Goal: Task Accomplishment & Management: Use online tool/utility

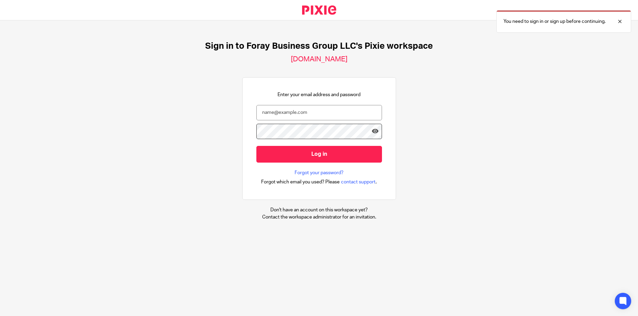
type input "[PERSON_NAME][EMAIL_ADDRESS][DOMAIN_NAME]"
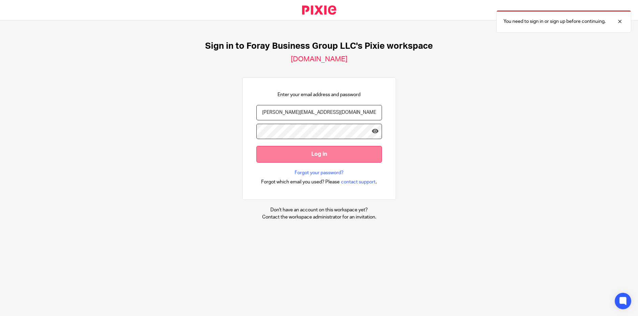
click at [325, 158] on input "Log in" at bounding box center [319, 154] width 126 height 17
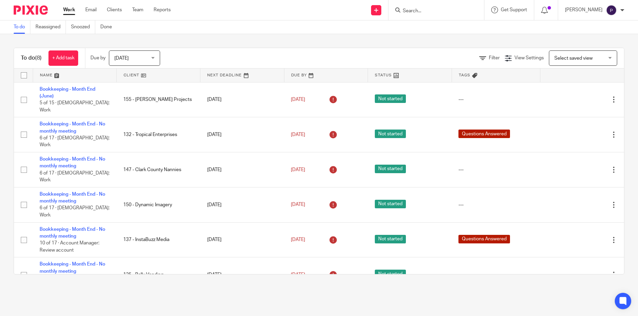
click at [137, 57] on span "Today" at bounding box center [132, 58] width 36 height 14
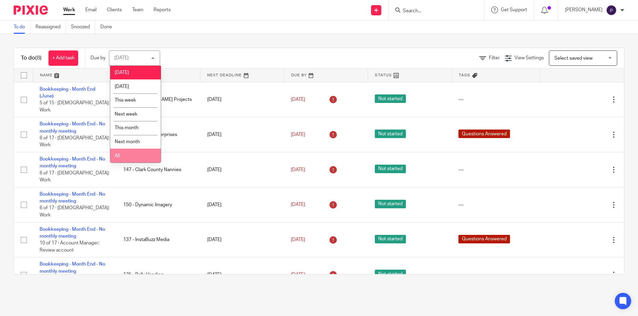
click at [129, 156] on li "All" at bounding box center [135, 156] width 51 height 14
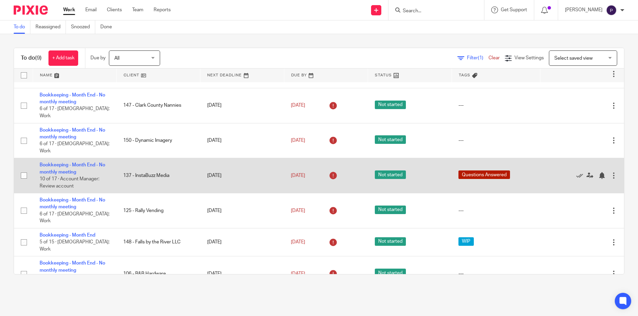
scroll to position [64, 0]
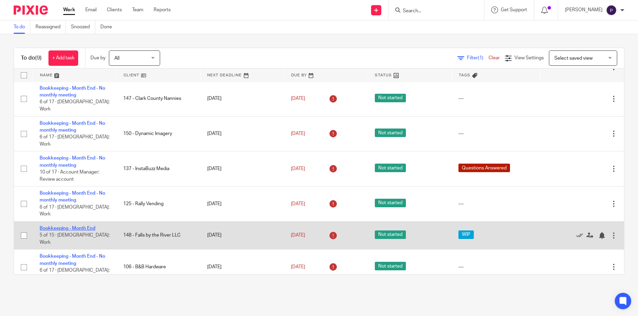
click at [81, 226] on link "Bookkeeping - Month End" at bounding box center [68, 228] width 56 height 5
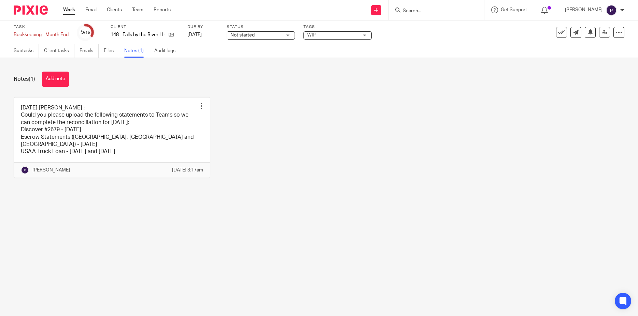
click at [321, 33] on span "WIP" at bounding box center [332, 35] width 51 height 7
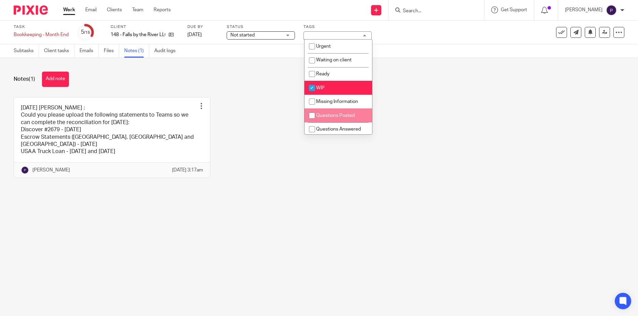
click at [310, 117] on input "checkbox" at bounding box center [312, 115] width 13 height 13
checkbox input "true"
click at [312, 87] on input "checkbox" at bounding box center [312, 88] width 13 height 13
checkbox input "false"
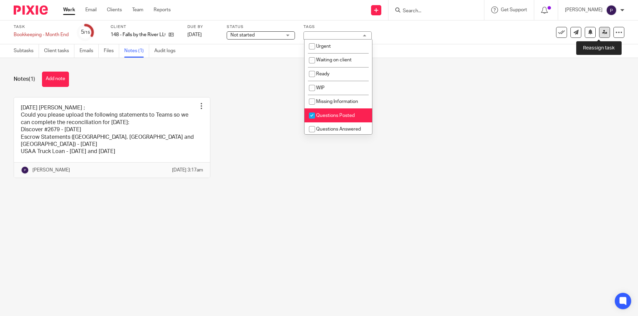
click at [599, 35] on link at bounding box center [604, 32] width 11 height 11
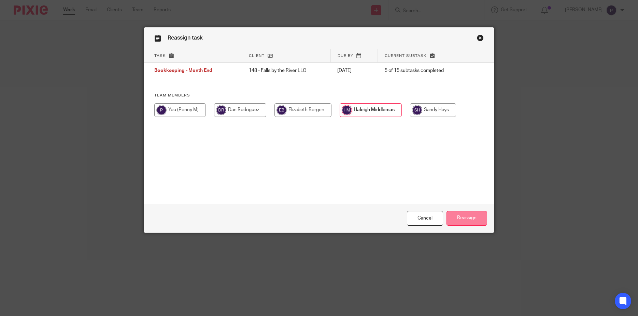
click at [461, 220] on input "Reassign" at bounding box center [467, 218] width 41 height 15
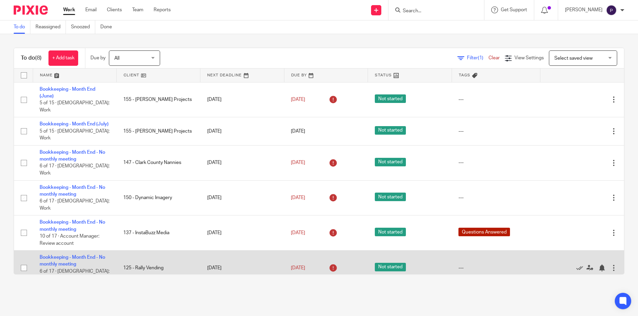
scroll to position [40, 0]
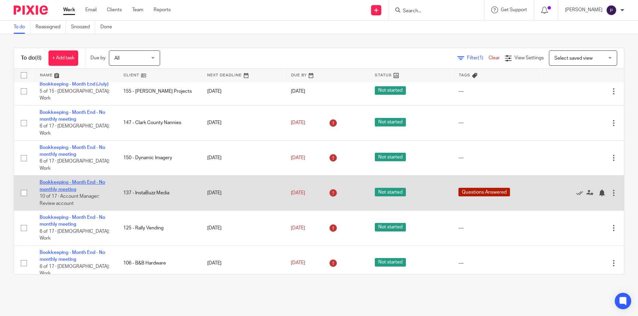
click at [84, 180] on link "Bookkeeping - Month End - No monthly meeting" at bounding box center [73, 186] width 66 height 12
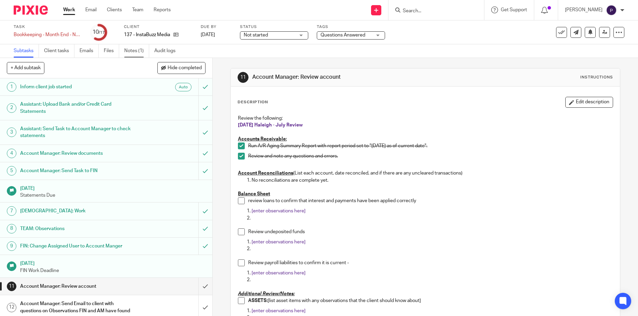
click at [133, 52] on link "Notes (1)" at bounding box center [136, 50] width 25 height 13
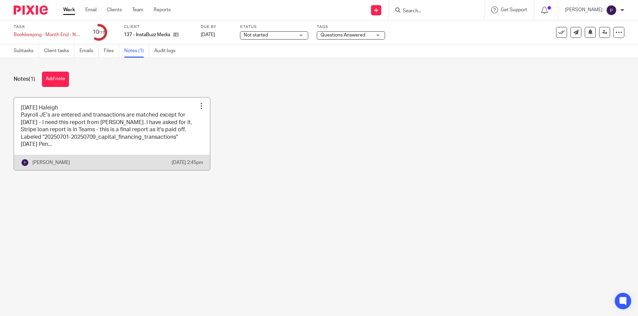
click at [137, 115] on link at bounding box center [112, 134] width 196 height 73
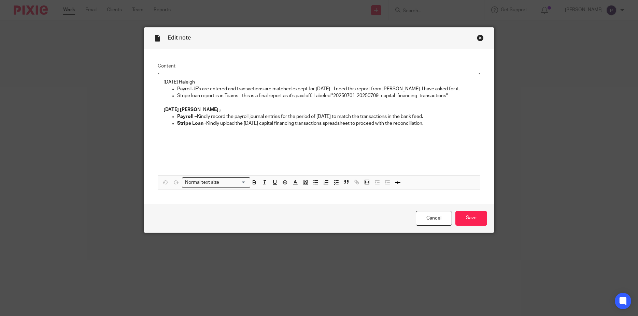
click at [160, 82] on div "[DATE] Haleigh Payroll JE's are entered and transactions are matched except for…" at bounding box center [319, 124] width 322 height 102
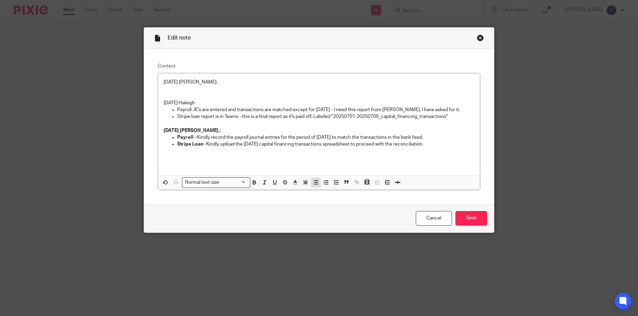
click at [314, 184] on icon "button" at bounding box center [316, 183] width 6 height 6
drag, startPoint x: 192, startPoint y: 90, endPoint x: 148, endPoint y: 81, distance: 44.9
click at [148, 81] on div "Content [DATE] [PERSON_NAME]; Payroll - Once you have record the payroll journa…" at bounding box center [319, 126] width 350 height 155
click at [203, 93] on p "Payroll - Once you have record the payroll journal entry for the period [DATE],…" at bounding box center [326, 89] width 298 height 7
drag, startPoint x: 174, startPoint y: 117, endPoint x: 441, endPoint y: 116, distance: 267.0
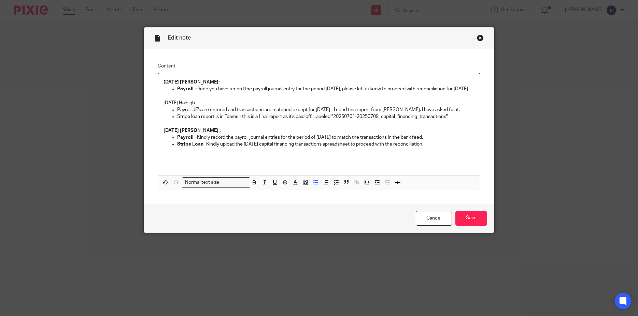
click at [441, 113] on li "Payroll JE's are entered and transactions are matched except for [DATE] - I nee…" at bounding box center [326, 110] width 298 height 7
drag, startPoint x: 441, startPoint y: 116, endPoint x: 174, endPoint y: 118, distance: 267.0
click at [177, 113] on li "Payroll JE's are entered and transactions are matched except for [DATE] - I nee…" at bounding box center [326, 110] width 298 height 7
copy p "Payroll JE's are entered and transactions are matched except for [DATE] - I nee…"
click at [218, 99] on p at bounding box center [319, 96] width 311 height 7
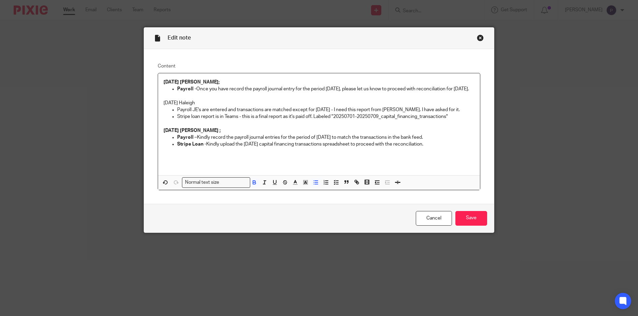
drag, startPoint x: 202, startPoint y: 96, endPoint x: 172, endPoint y: 89, distance: 30.3
click at [177, 89] on li "Payroll - Once you have record the payroll journal entry for the period [DATE],…" at bounding box center [326, 89] width 298 height 7
copy p "Payroll - Once you have record the payroll journal entry for the period [DATE],…"
click at [236, 99] on p at bounding box center [319, 96] width 311 height 7
drag, startPoint x: 194, startPoint y: 88, endPoint x: 201, endPoint y: 102, distance: 15.7
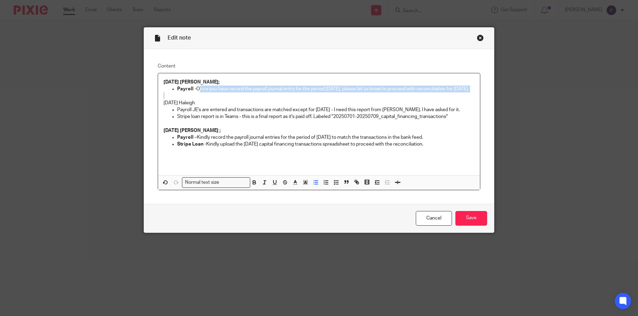
click at [201, 102] on div "[DATE] [PERSON_NAME]; Payroll - Once you have record the payroll journal entry …" at bounding box center [319, 124] width 322 height 102
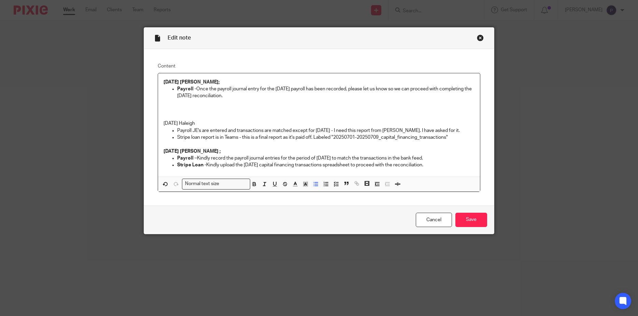
click at [299, 89] on p "Payroll - Once the payroll journal entry for the [DATE] payroll has been record…" at bounding box center [326, 93] width 298 height 14
click at [468, 90] on p "Payroll - Once the payroll journal entry for the [DATE] has been recorded, plea…" at bounding box center [326, 93] width 298 height 14
